Goal: Task Accomplishment & Management: Manage account settings

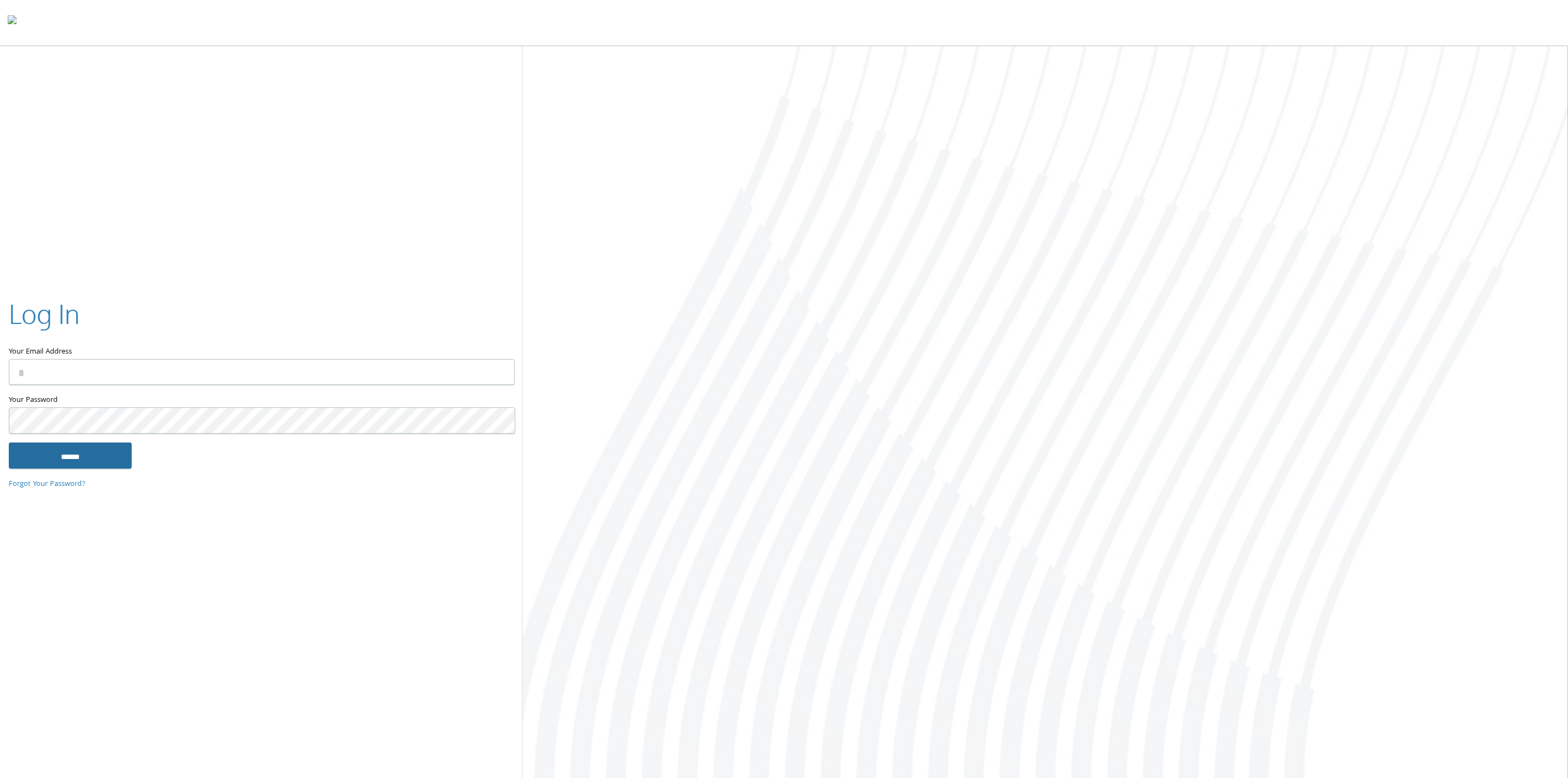
type input "**********"
click at [76, 458] on input "******" at bounding box center [70, 455] width 123 height 26
type input "**********"
click at [83, 457] on input "******" at bounding box center [70, 455] width 123 height 26
